Goal: Task Accomplishment & Management: Complete application form

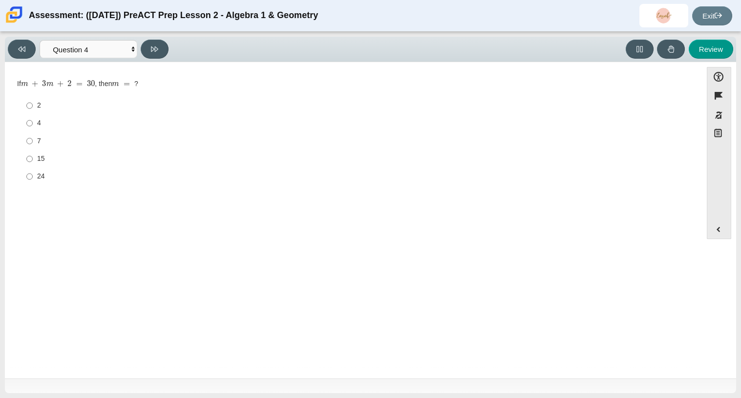
click at [157, 47] on icon at bounding box center [154, 48] width 7 height 5
click at [157, 46] on icon at bounding box center [154, 48] width 7 height 7
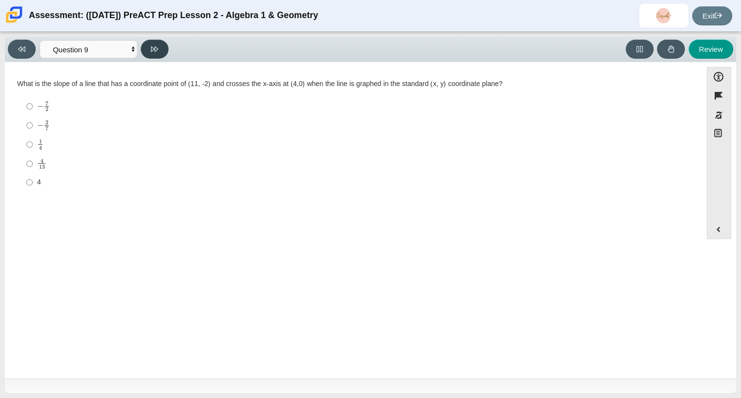
click at [157, 46] on icon at bounding box center [154, 48] width 7 height 7
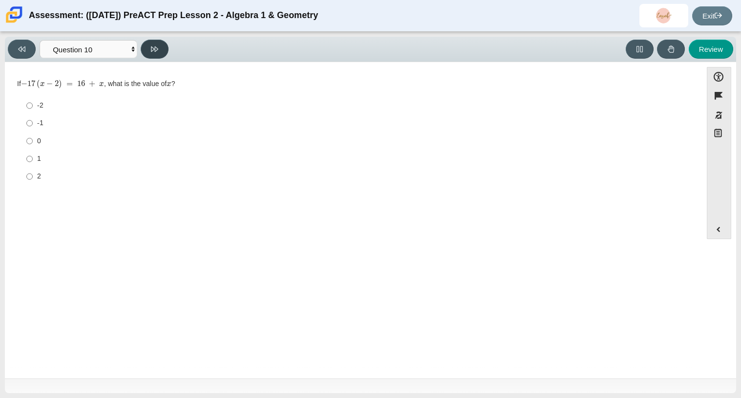
click at [157, 46] on icon at bounding box center [154, 48] width 7 height 7
select select "review"
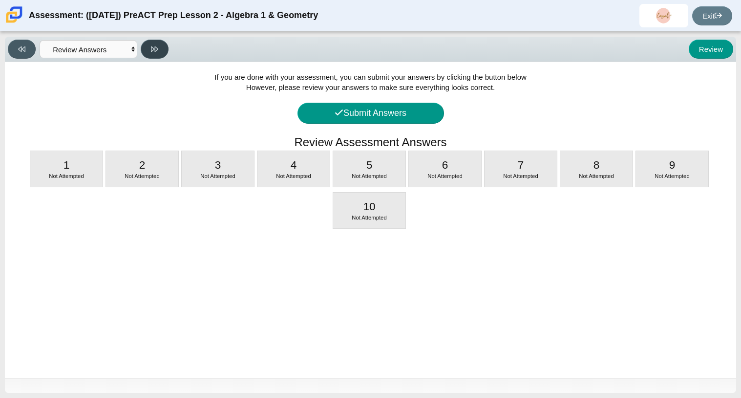
click at [157, 46] on icon at bounding box center [154, 48] width 7 height 7
click at [414, 121] on button "Submit Answers" at bounding box center [370, 113] width 147 height 21
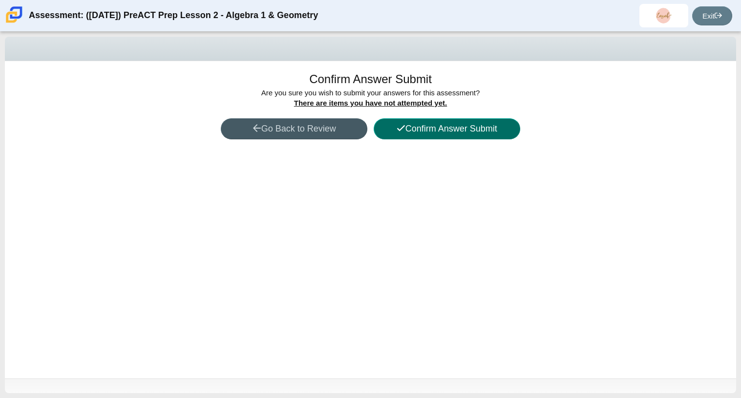
click at [448, 134] on button "Confirm Answer Submit" at bounding box center [447, 128] width 147 height 21
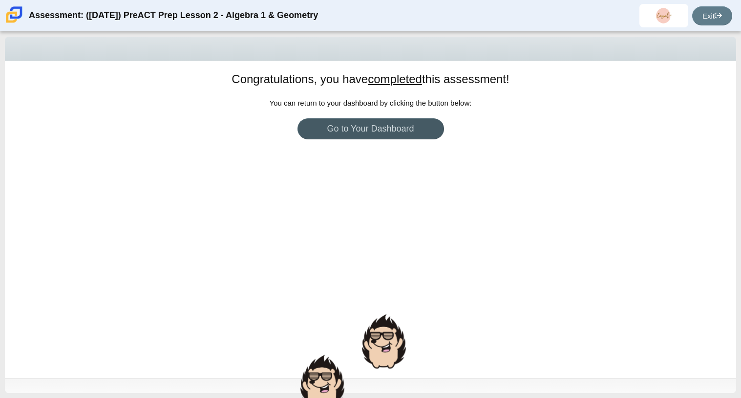
click at [729, 7] on div "Exit" at bounding box center [712, 15] width 40 height 19
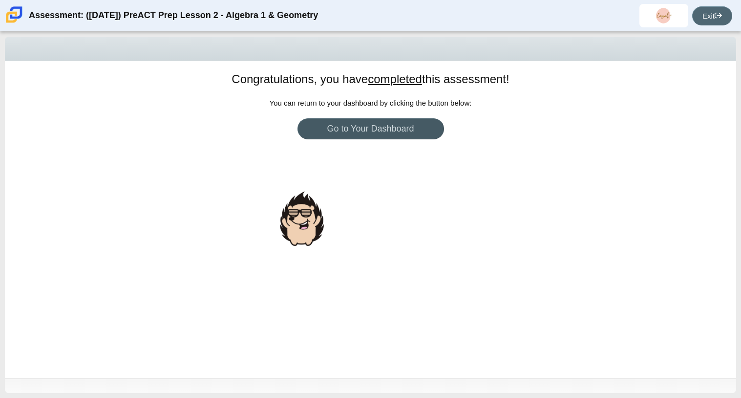
click at [725, 9] on link "Exit" at bounding box center [712, 15] width 40 height 19
